Goal: Navigation & Orientation: Find specific page/section

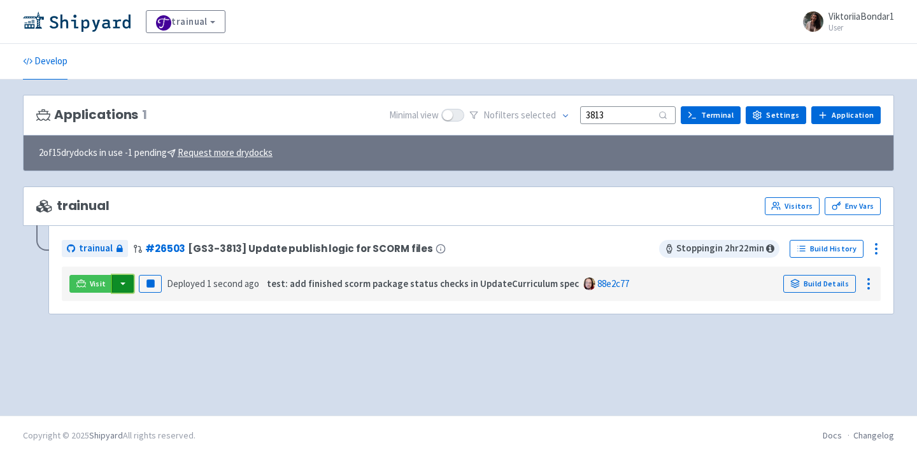
click at [121, 291] on button "button" at bounding box center [123, 284] width 22 height 18
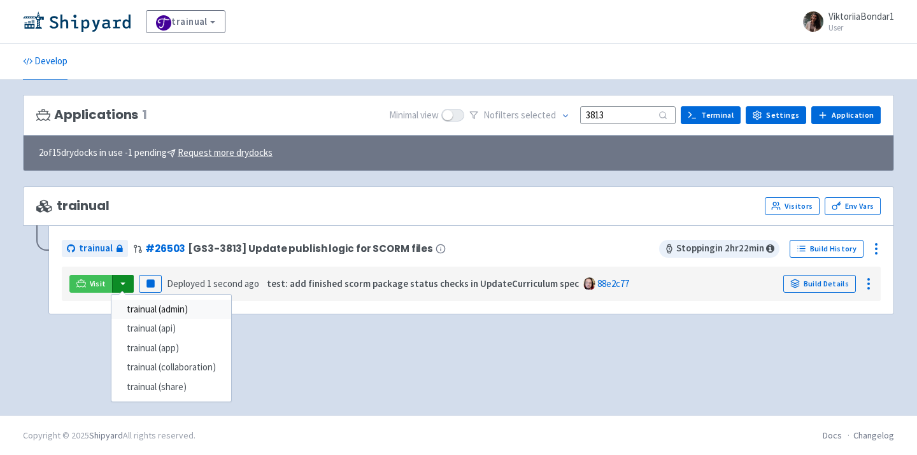
click at [162, 313] on link "trainual (admin)" at bounding box center [171, 310] width 120 height 20
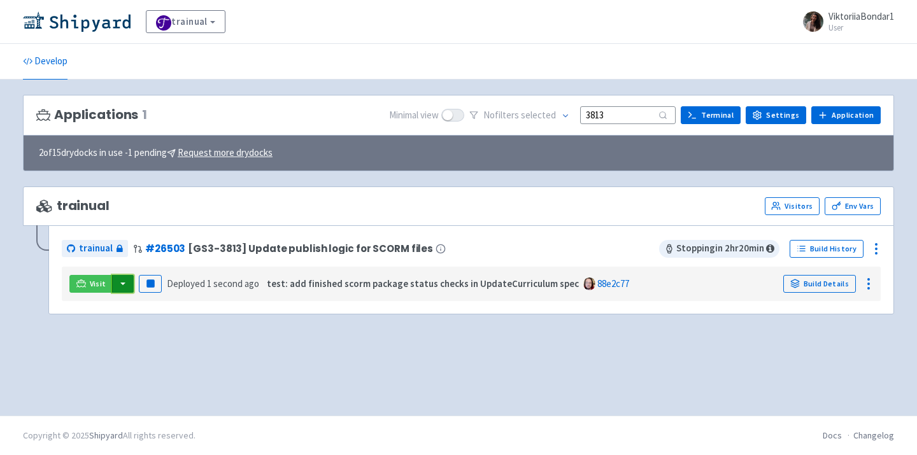
click at [120, 288] on button "button" at bounding box center [123, 284] width 22 height 18
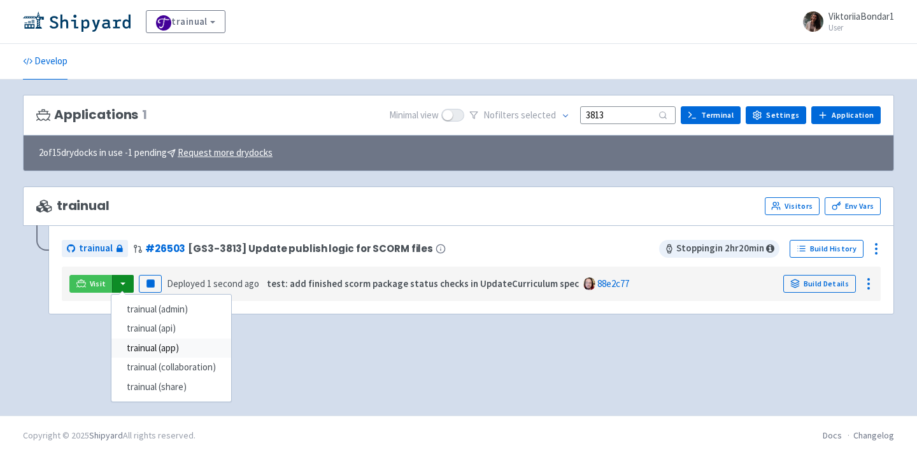
click at [159, 348] on link "trainual (app)" at bounding box center [171, 349] width 120 height 20
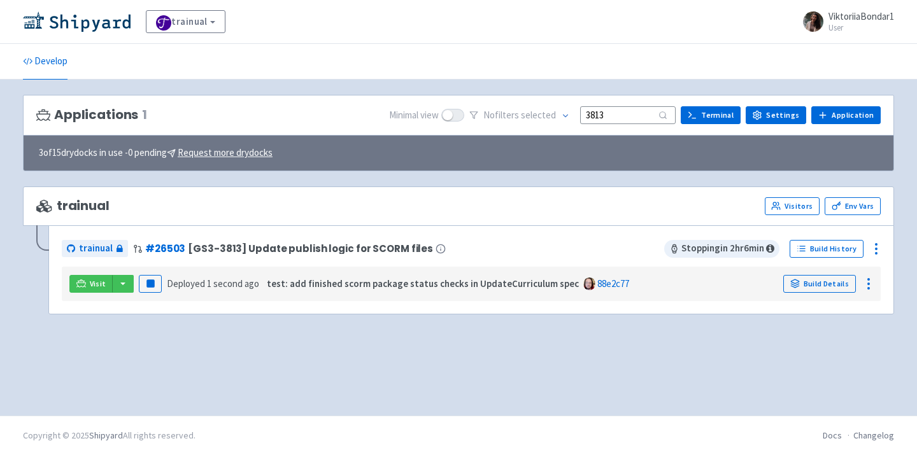
click at [81, 34] on div "trainual View Organizations ViktoriiaBondar1 User Profile Sign out" at bounding box center [458, 22] width 917 height 44
click at [85, 24] on img at bounding box center [77, 21] width 108 height 20
